Goal: Answer question/provide support: Answer question/provide support

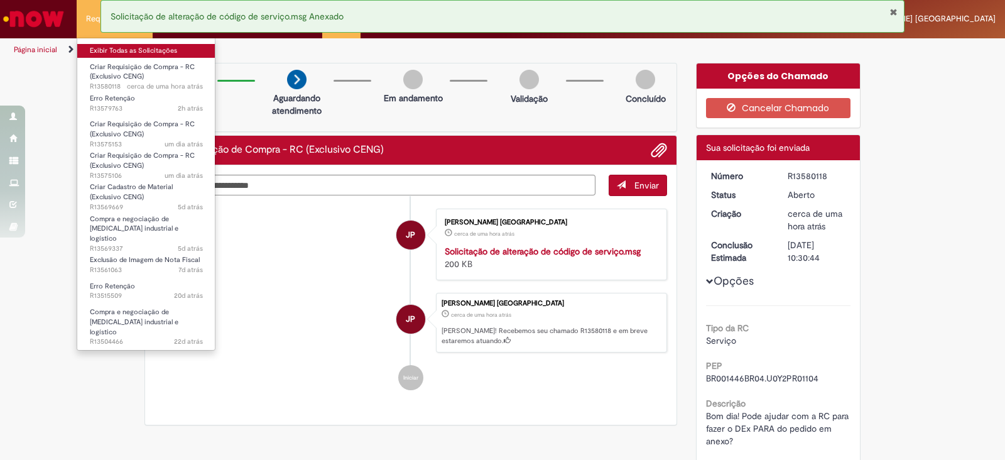
click at [109, 48] on link "Exibir Todas as Solicitações" at bounding box center [146, 51] width 138 height 14
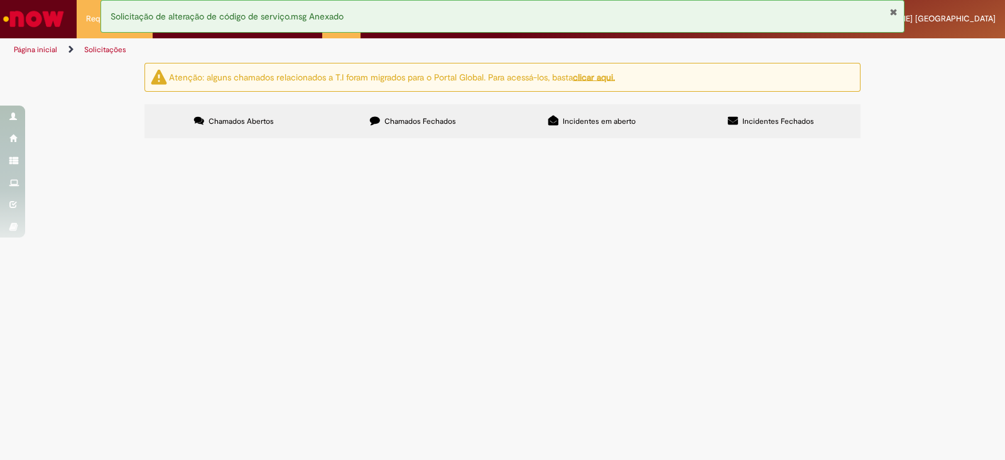
click at [0, 0] on span "R13575106" at bounding box center [0, 0] width 0 height 0
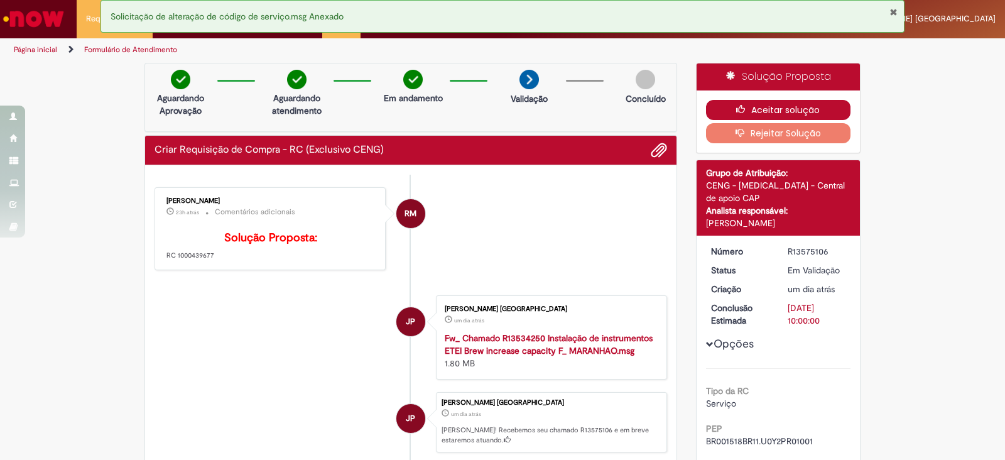
click at [756, 111] on button "Aceitar solução" at bounding box center [778, 110] width 145 height 20
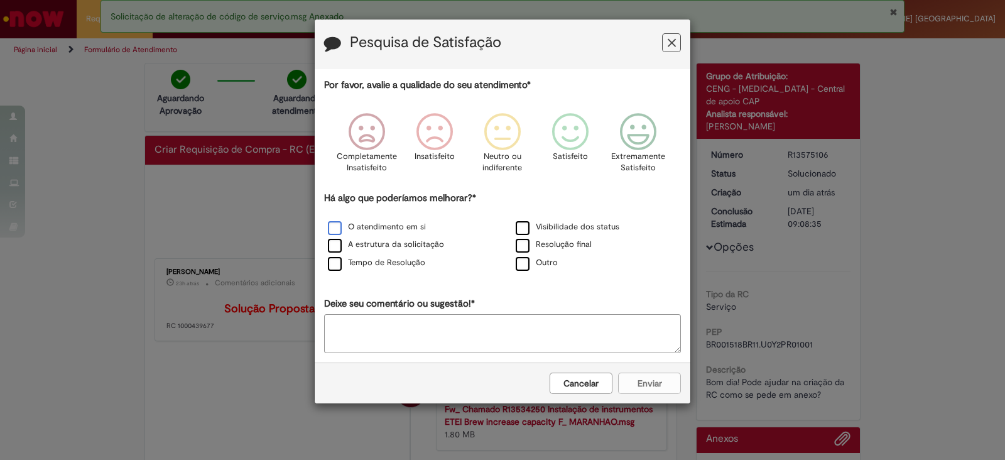
click at [334, 222] on label "O atendimento em si" at bounding box center [377, 227] width 98 height 12
click at [336, 243] on label "A estrutura da solicitação" at bounding box center [386, 245] width 116 height 12
click at [333, 263] on label "Tempo de Resolução" at bounding box center [376, 263] width 97 height 12
click at [641, 148] on icon "Feedback" at bounding box center [638, 132] width 47 height 38
click at [644, 376] on button "Enviar" at bounding box center [649, 382] width 63 height 21
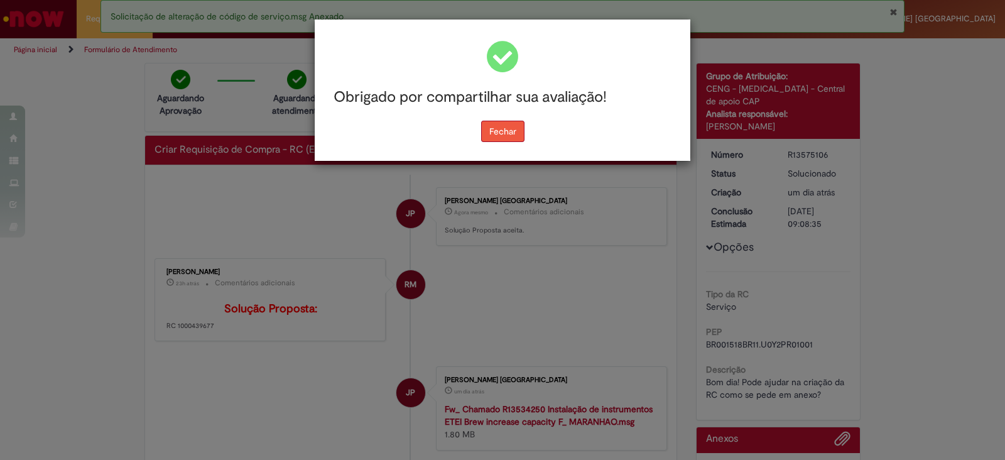
click at [511, 133] on button "Fechar" at bounding box center [502, 131] width 43 height 21
